Goal: Task Accomplishment & Management: Manage account settings

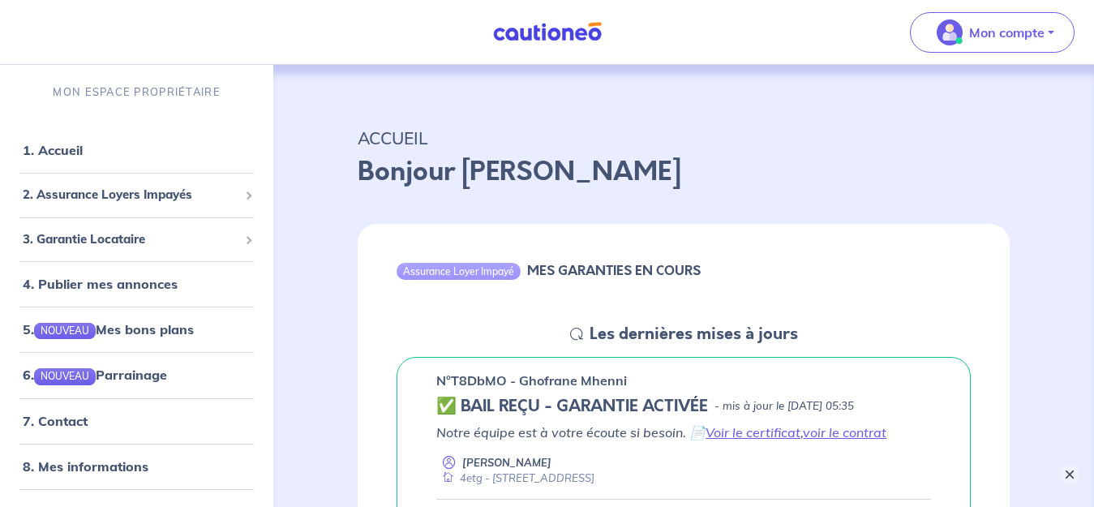
click at [1066, 469] on button "×" at bounding box center [1069, 473] width 19 height 19
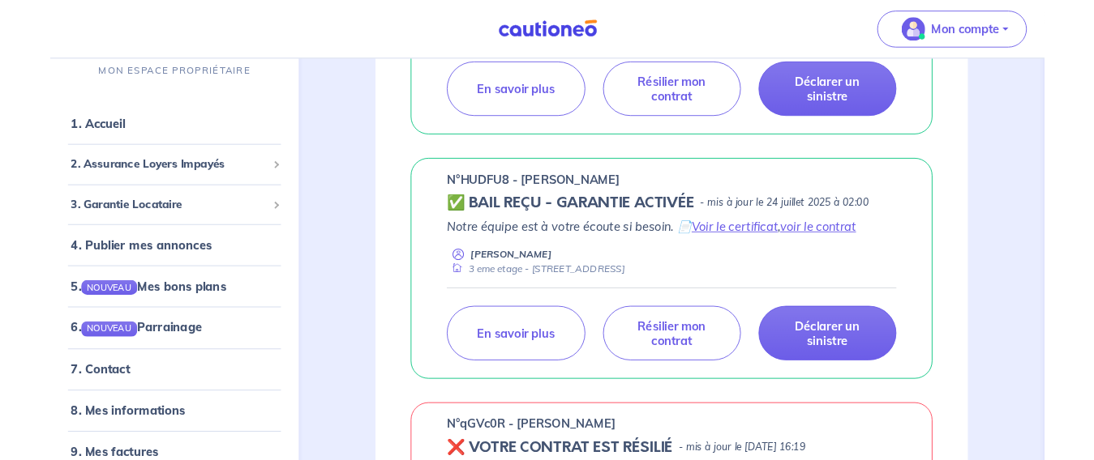
scroll to position [1054, 0]
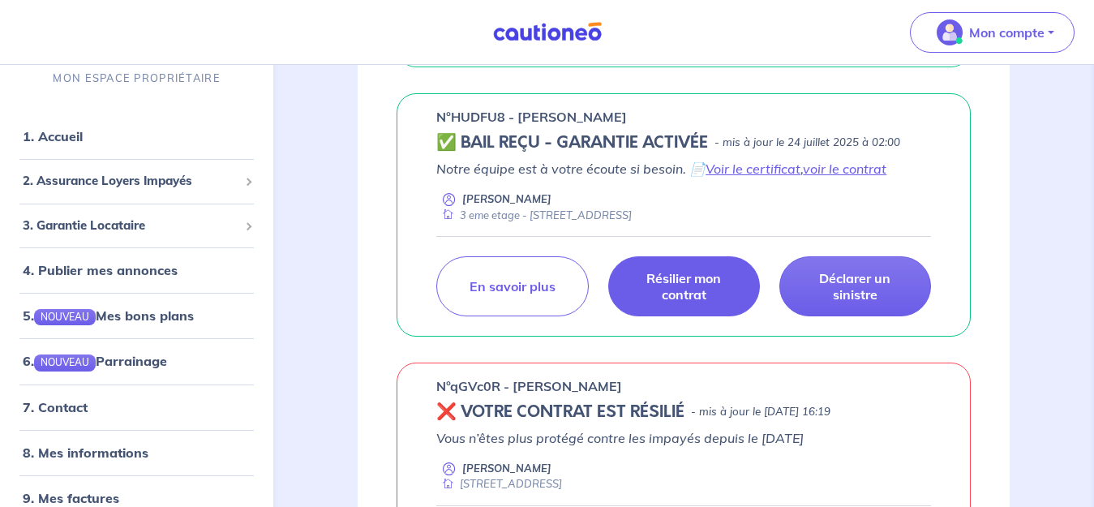
click at [708, 294] on p "Résilier mon contrat" at bounding box center [683, 286] width 111 height 32
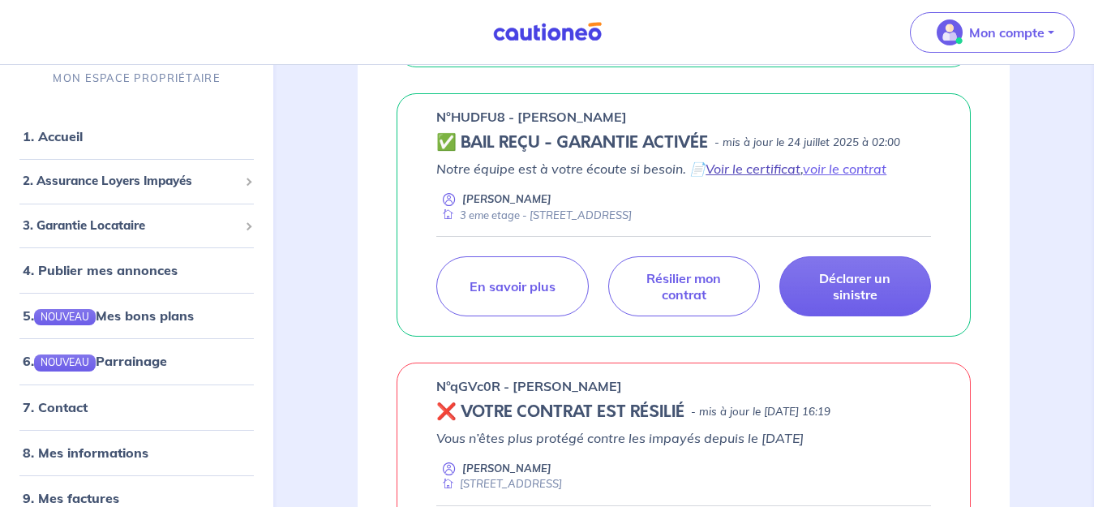
click at [756, 170] on link "Voir le certificat" at bounding box center [752, 169] width 95 height 16
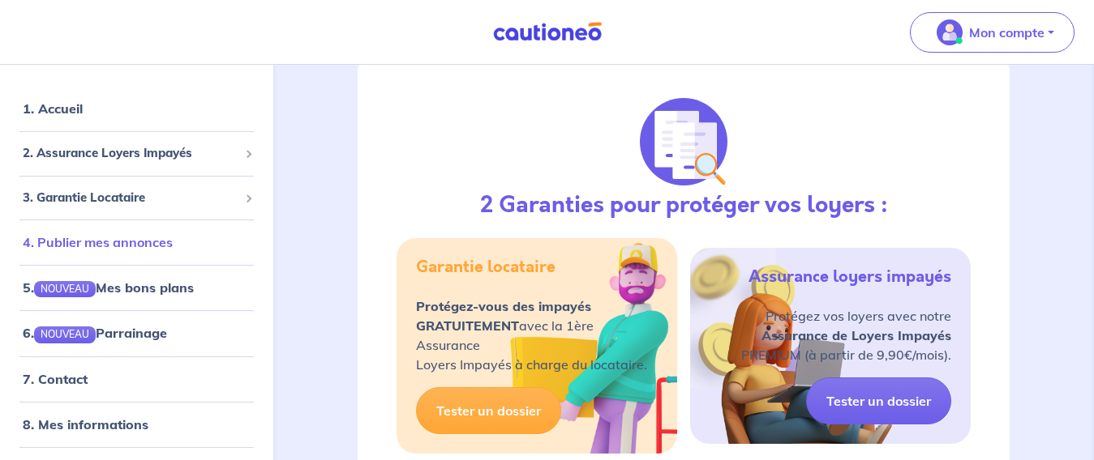
scroll to position [0, 0]
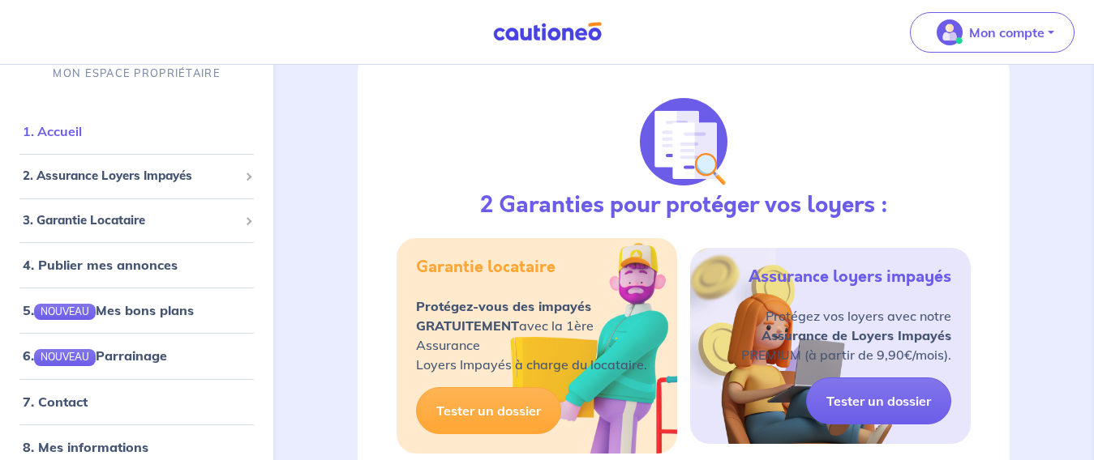
click at [71, 135] on link "1. Accueil" at bounding box center [52, 131] width 59 height 16
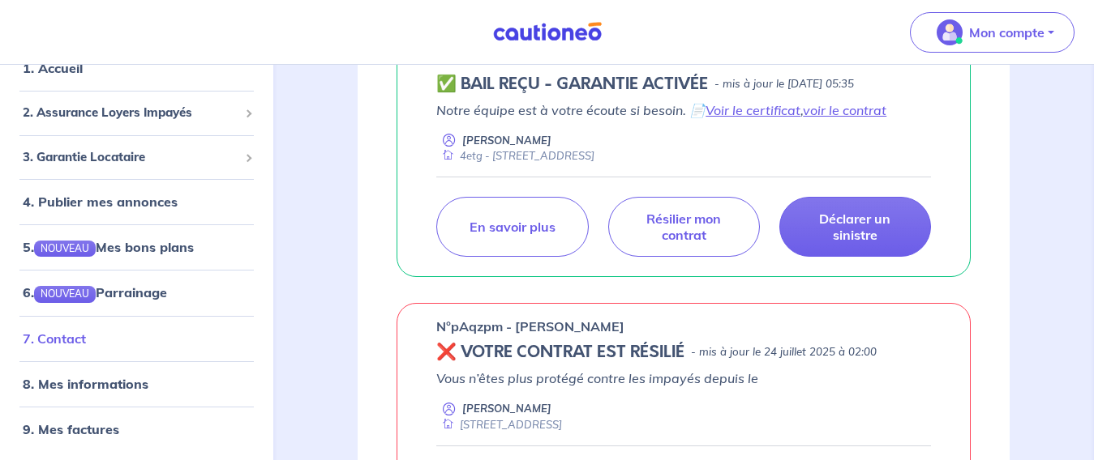
scroll to position [324, 0]
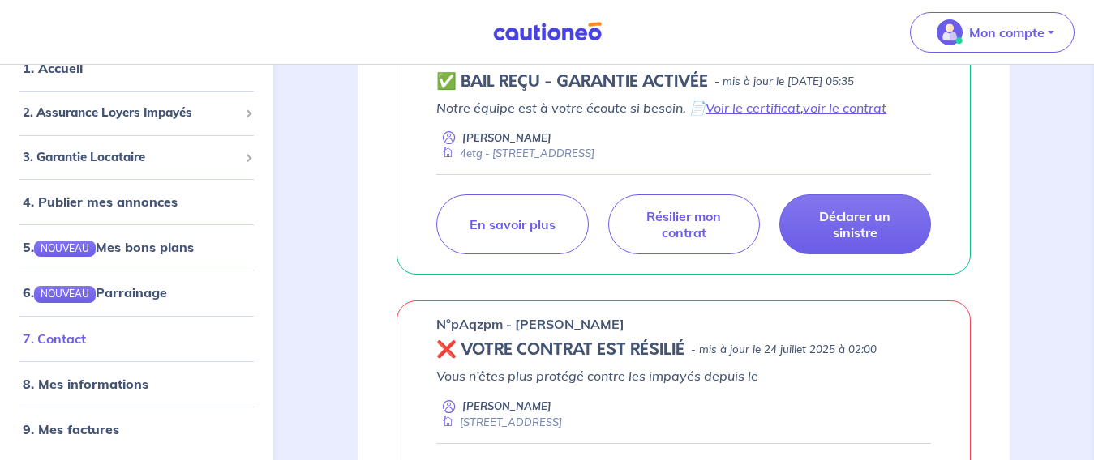
click at [50, 338] on link "7. Contact" at bounding box center [54, 338] width 63 height 16
